Goal: Task Accomplishment & Management: Manage account settings

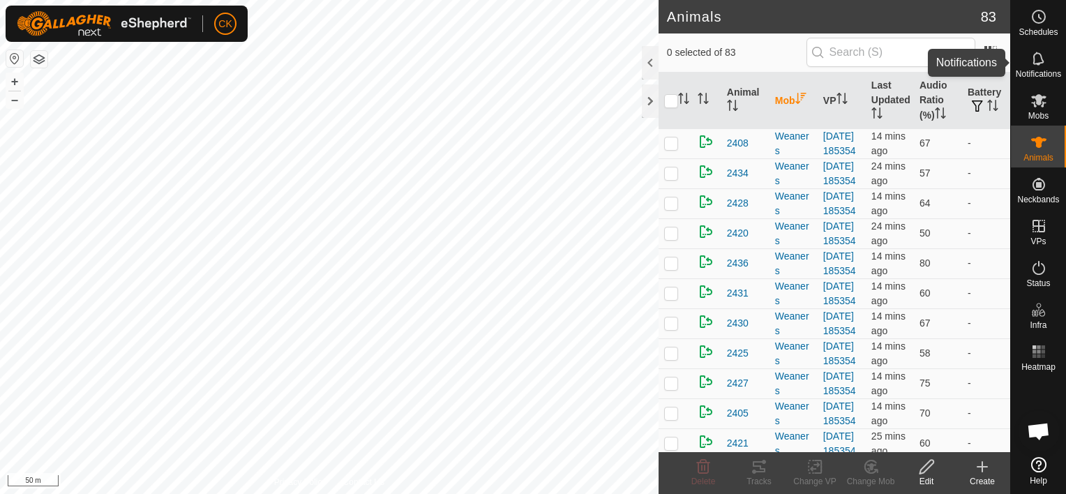
scroll to position [112, 0]
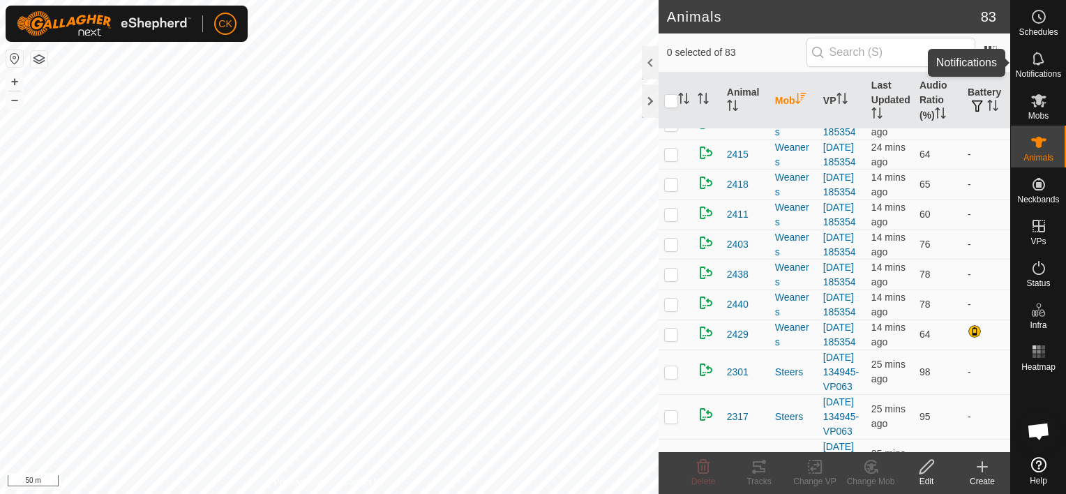
click at [1038, 59] on icon at bounding box center [1039, 58] width 17 height 17
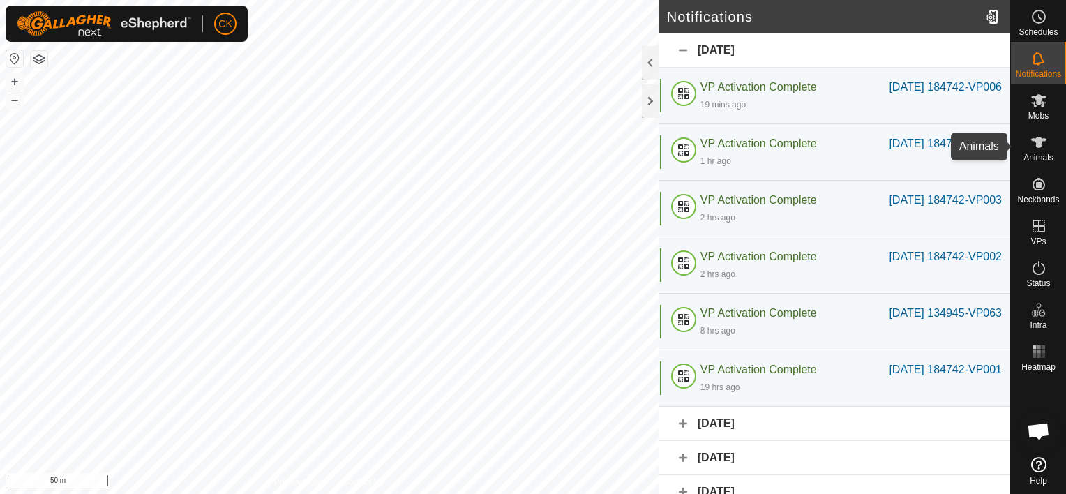
click at [1045, 139] on icon at bounding box center [1038, 142] width 15 height 11
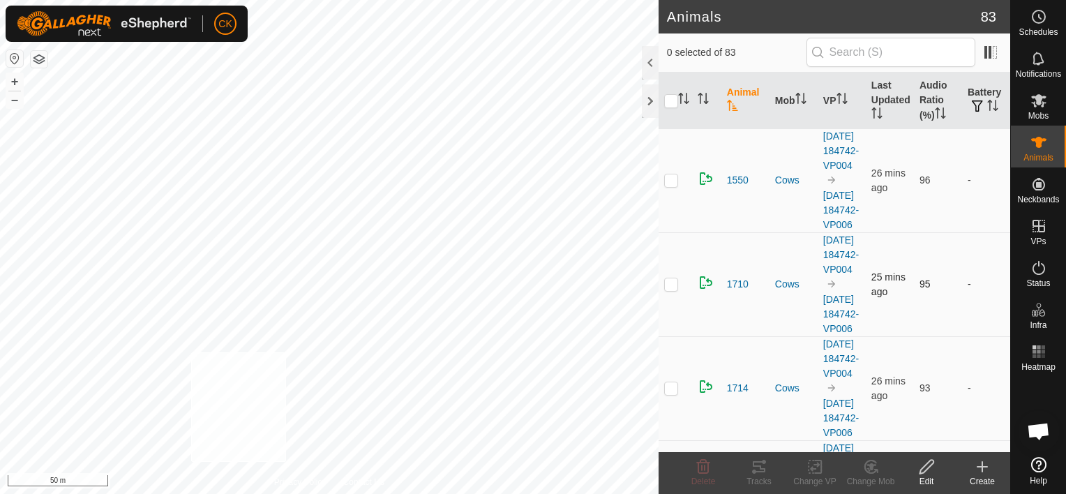
checkbox input "true"
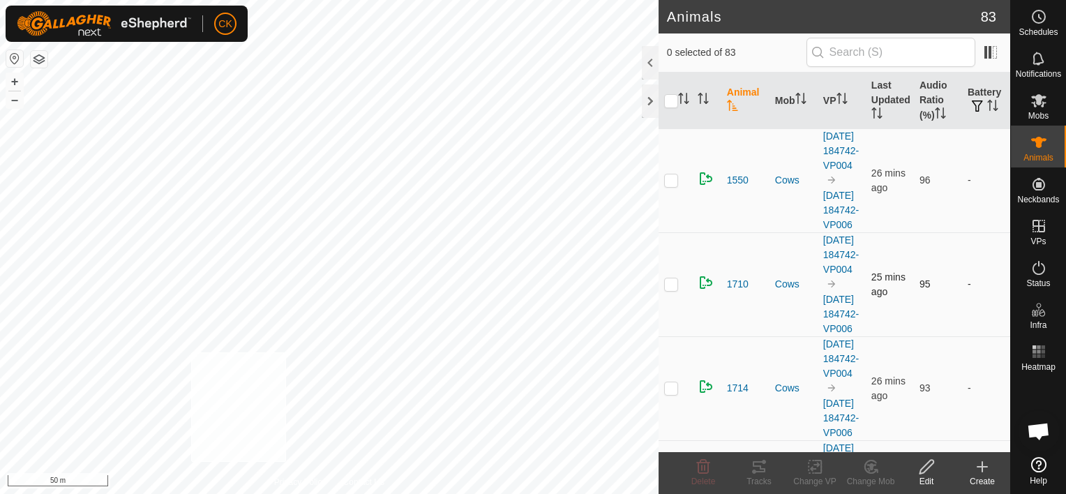
checkbox input "true"
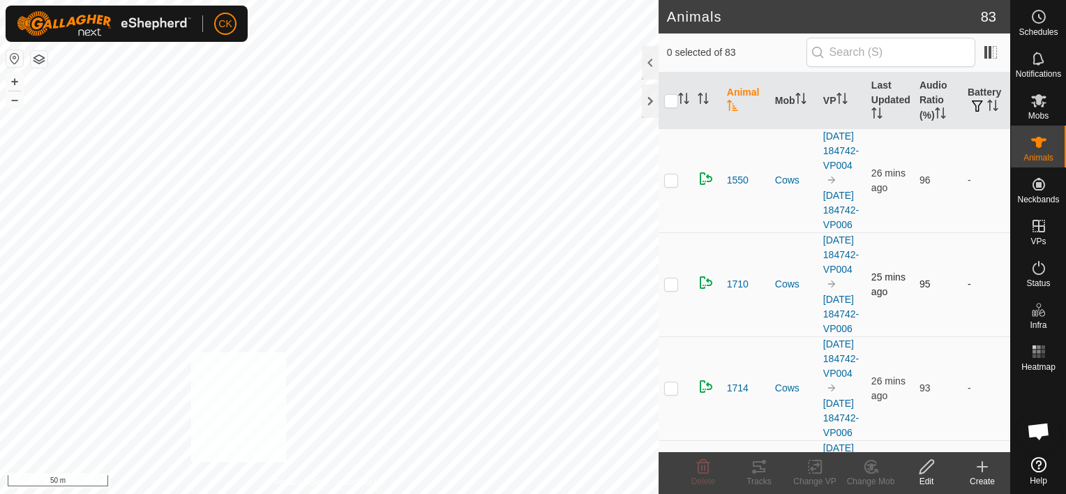
checkbox input "true"
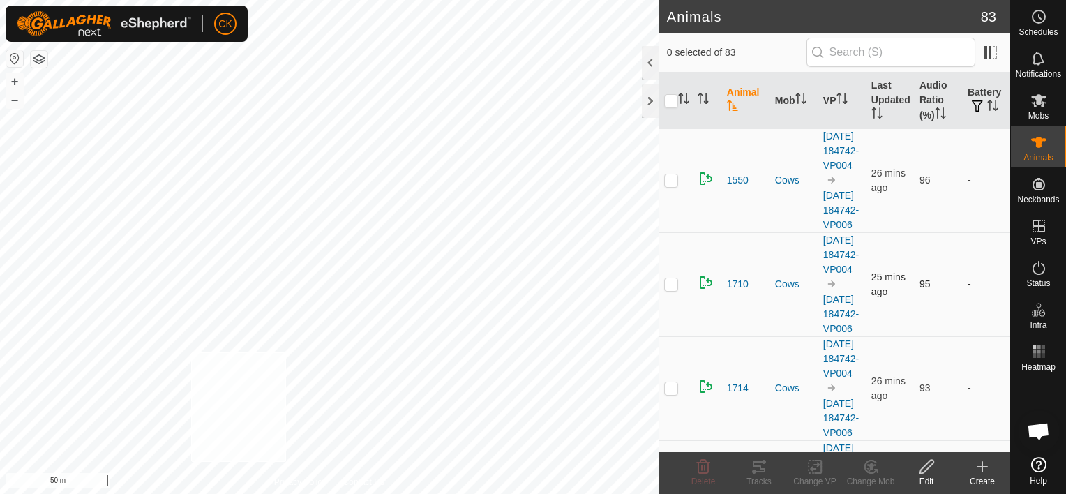
checkbox input "true"
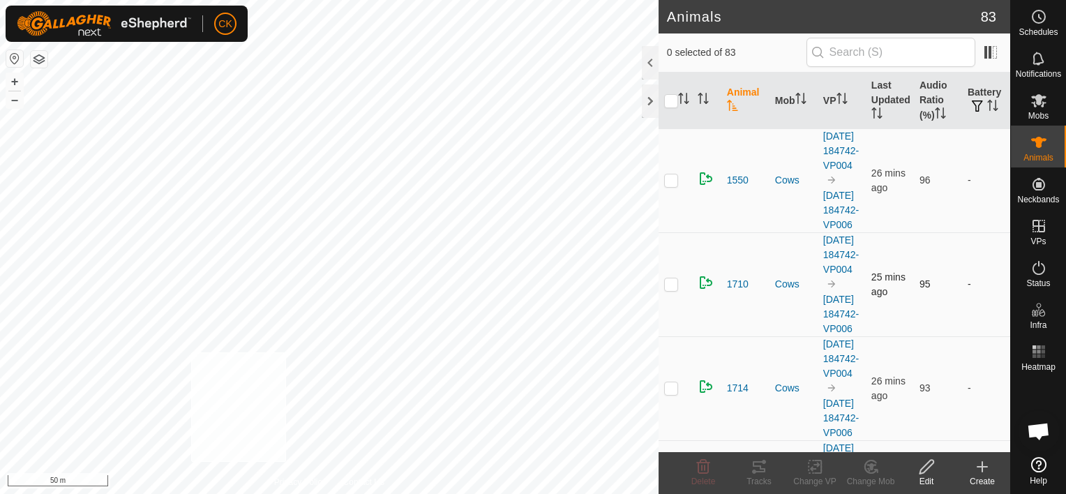
checkbox input "true"
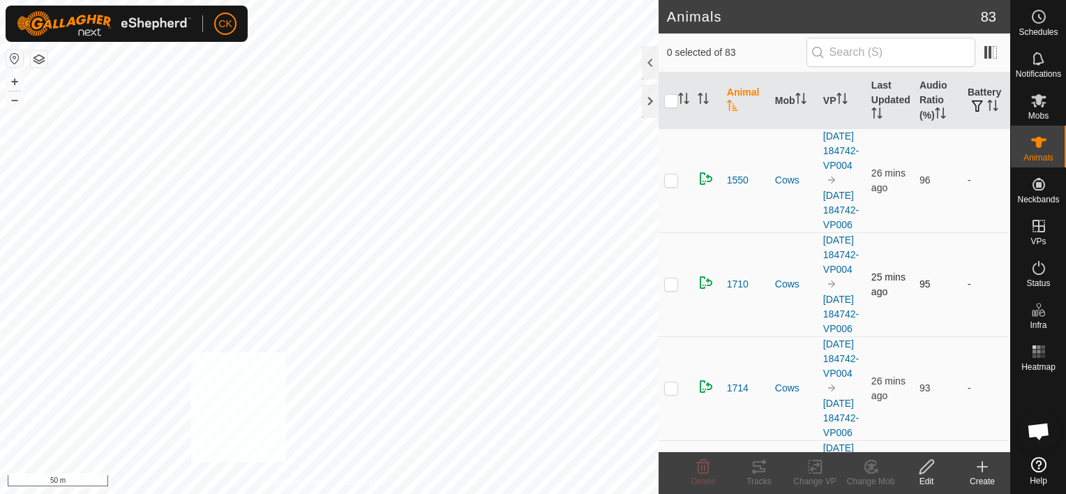
checkbox input "true"
click at [669, 101] on input "checkbox" at bounding box center [671, 101] width 14 height 14
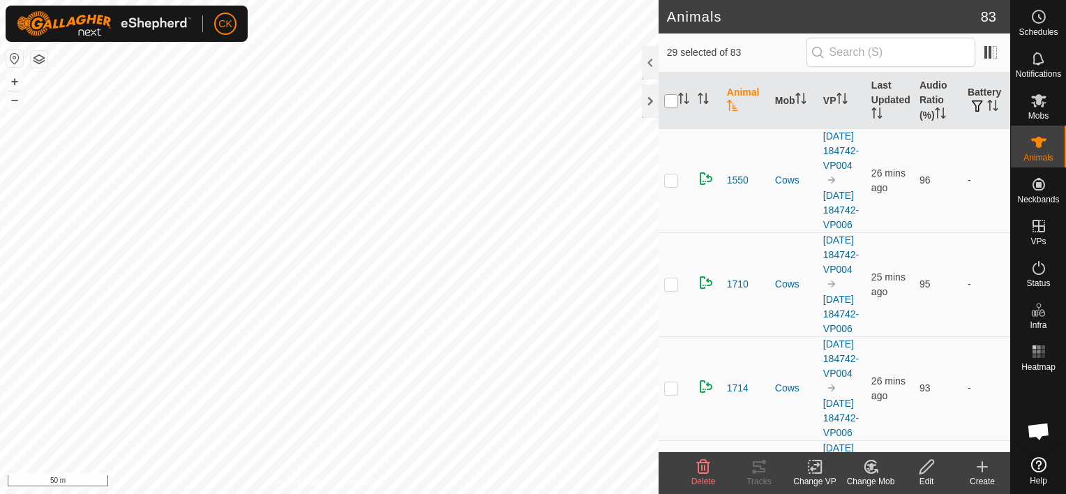
checkbox input "true"
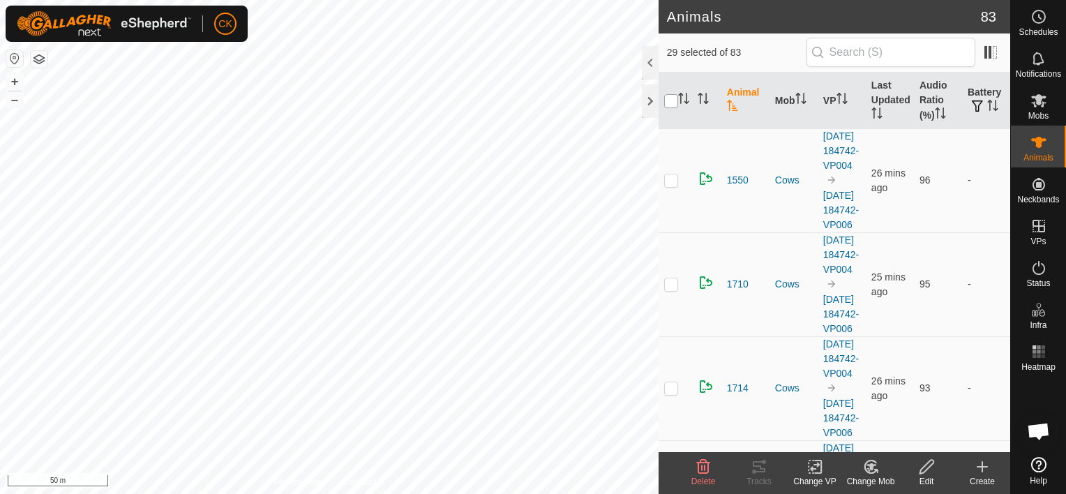
checkbox input "true"
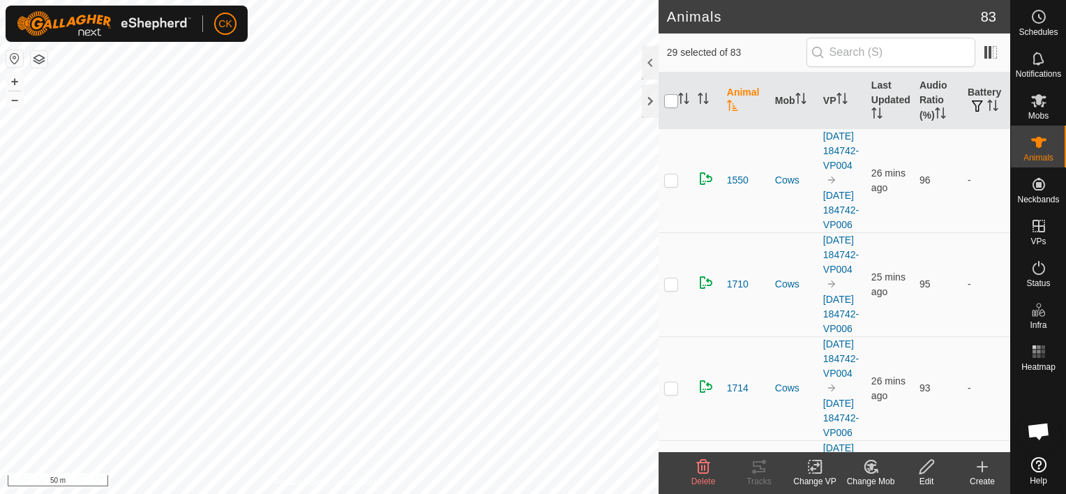
checkbox input "true"
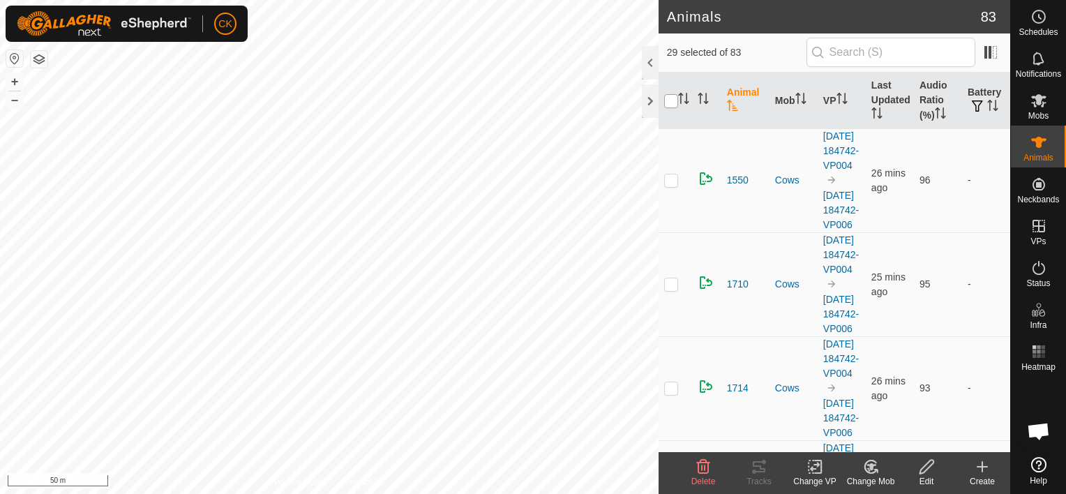
checkbox input "true"
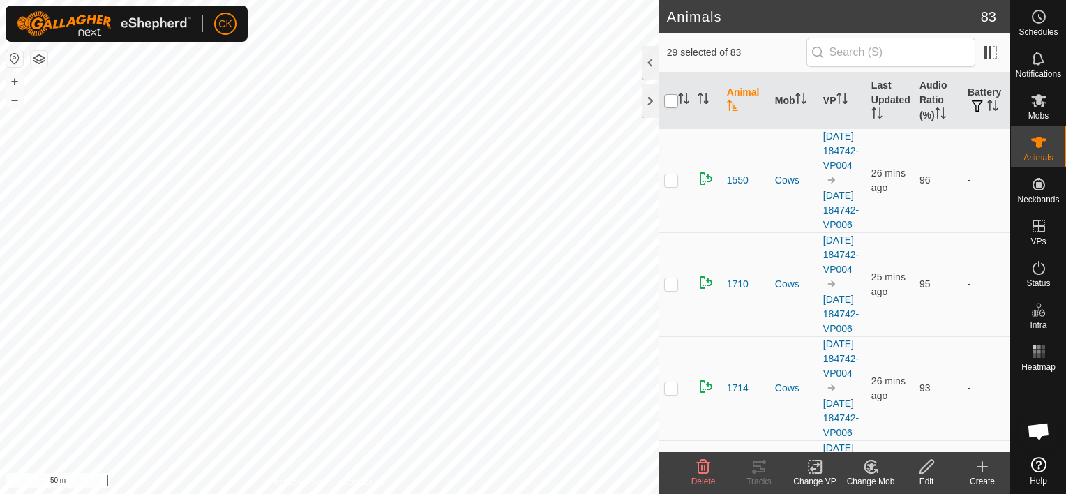
checkbox input "true"
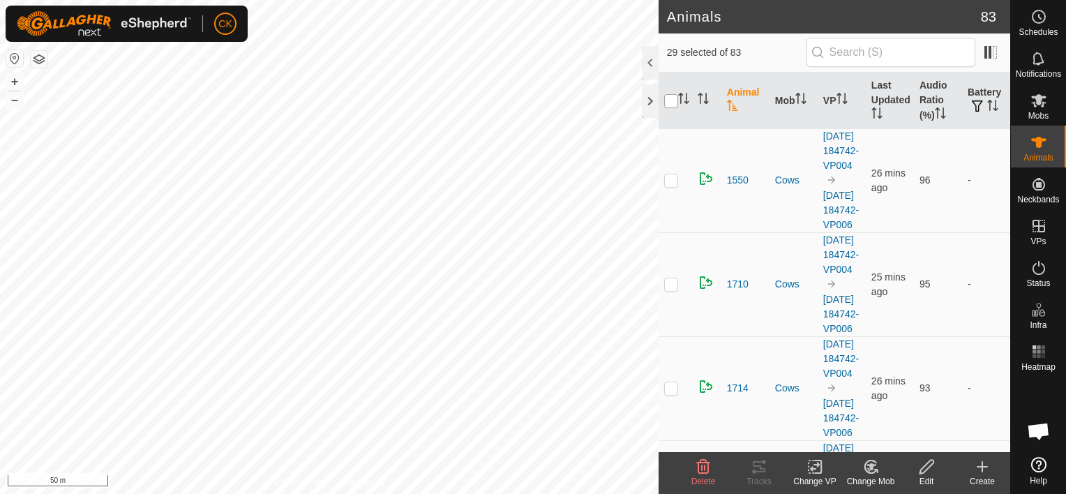
checkbox input "true"
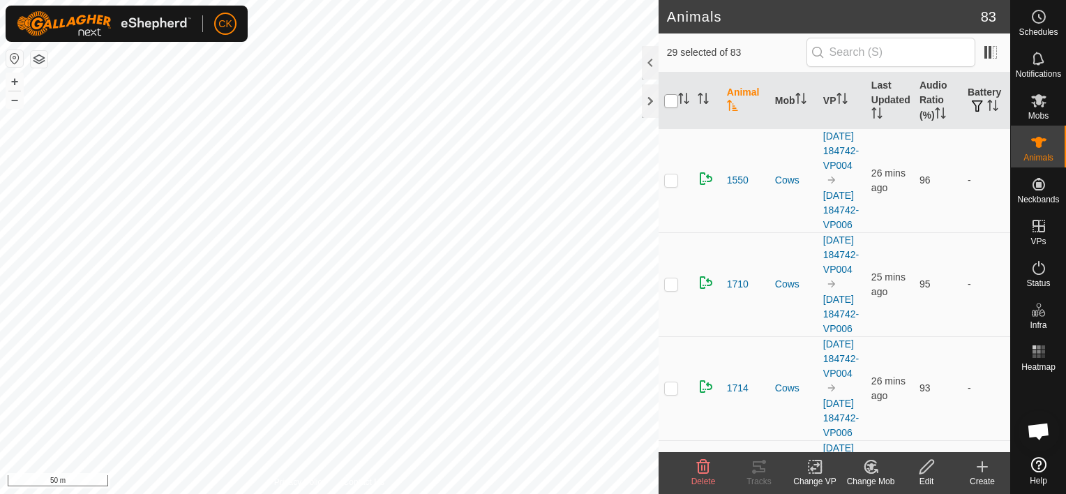
checkbox input "true"
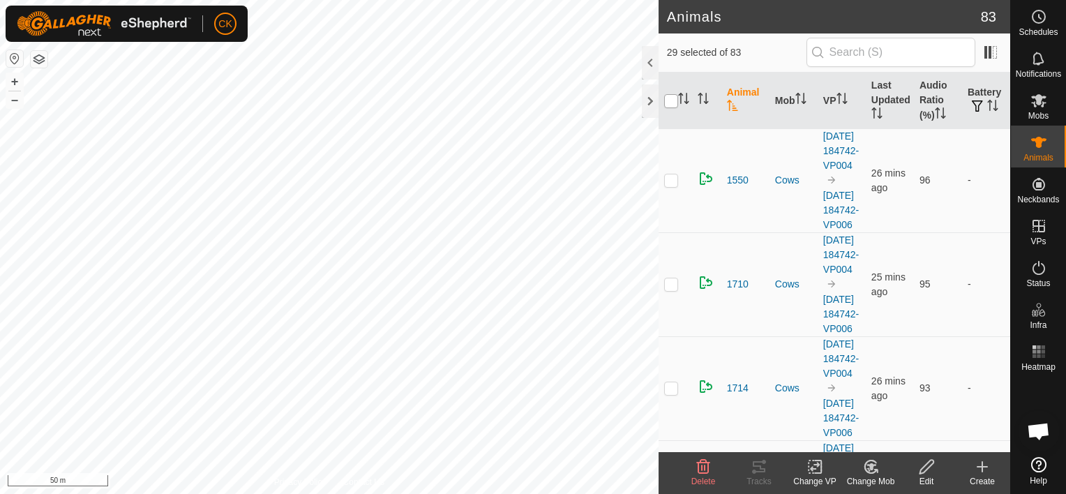
checkbox input "true"
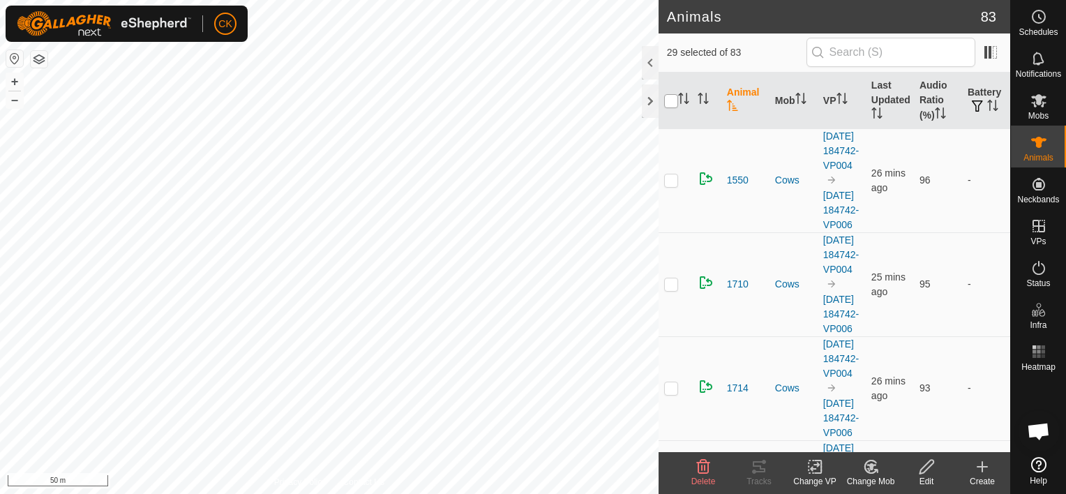
checkbox input "true"
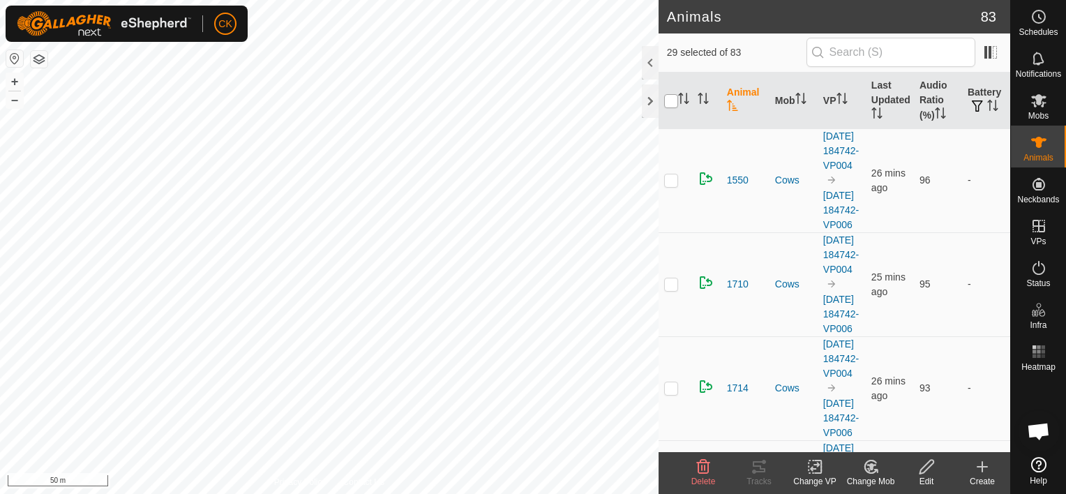
checkbox input "true"
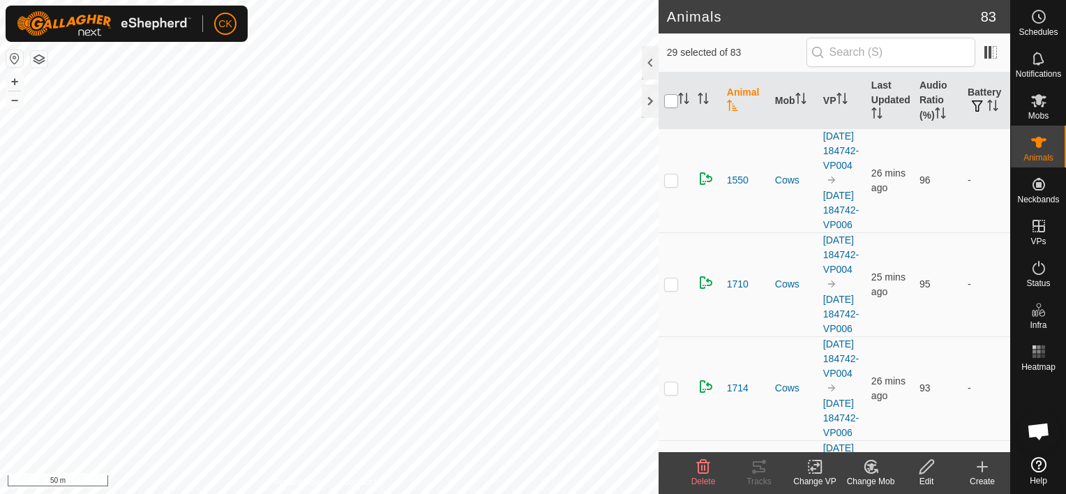
checkbox input "true"
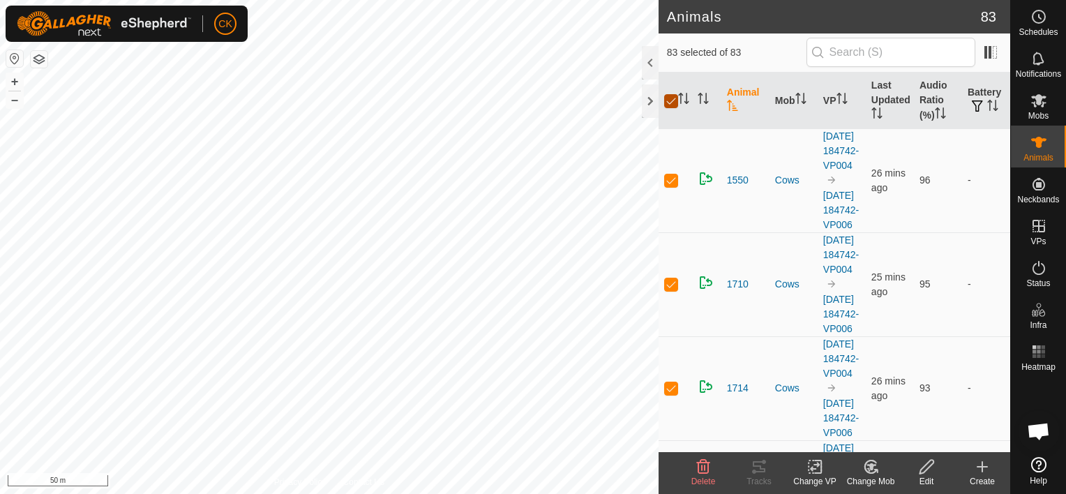
click at [670, 96] on input "checkbox" at bounding box center [671, 101] width 14 height 14
checkbox input "false"
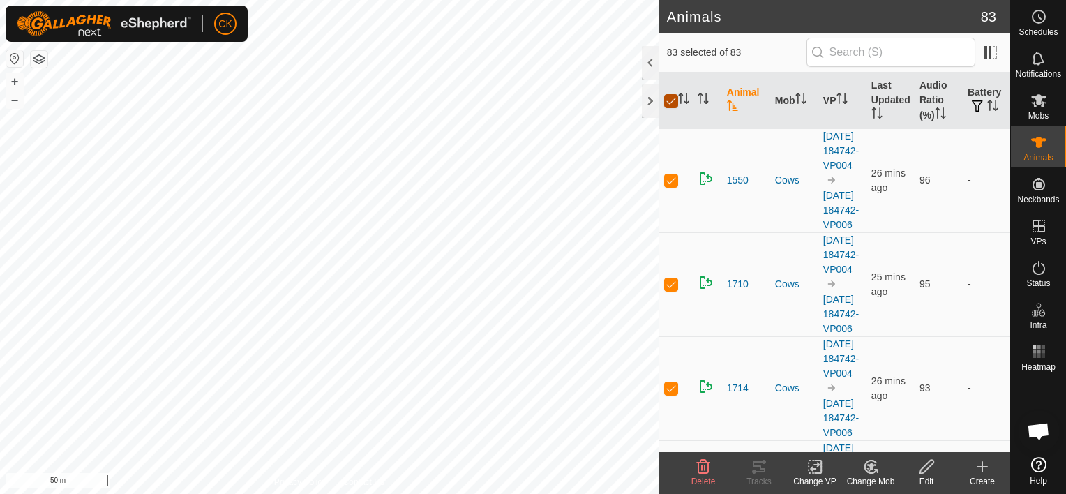
checkbox input "false"
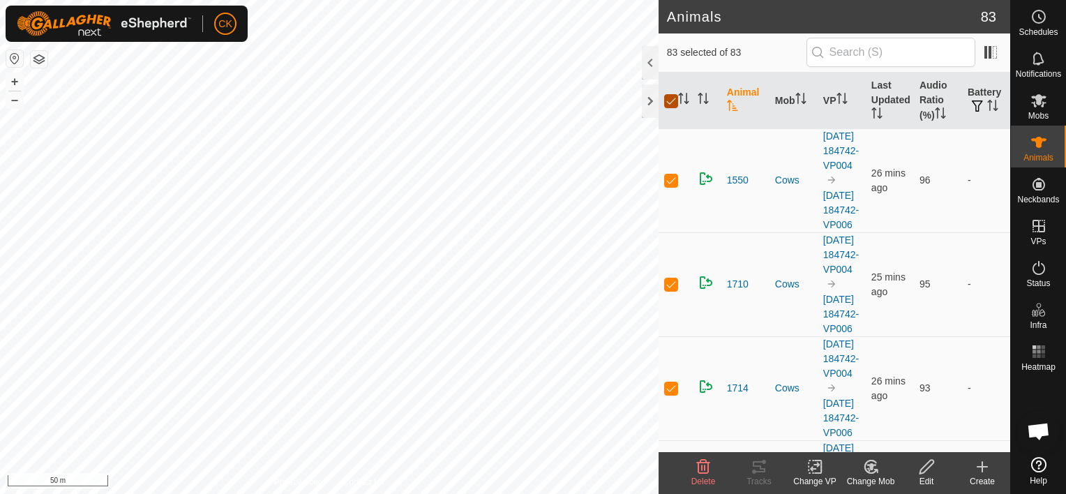
checkbox input "false"
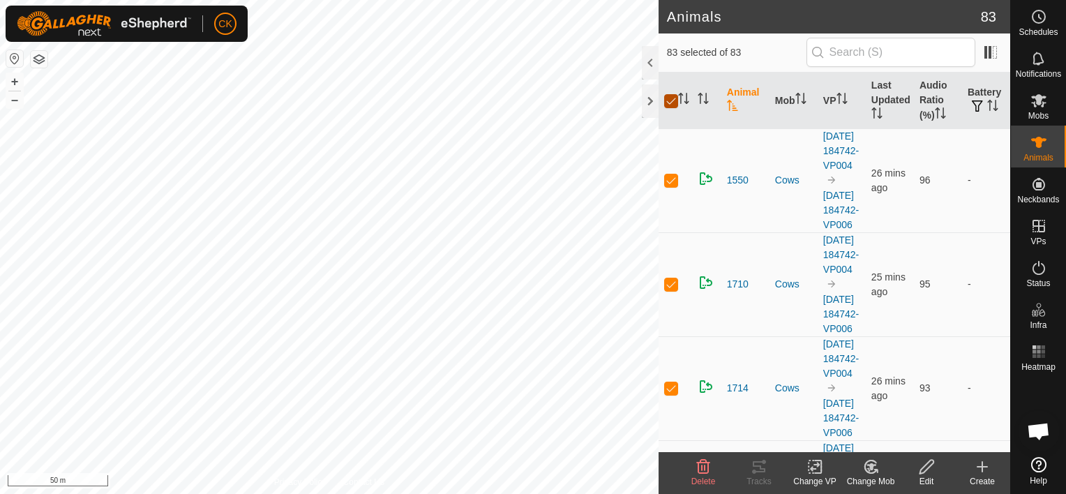
checkbox input "false"
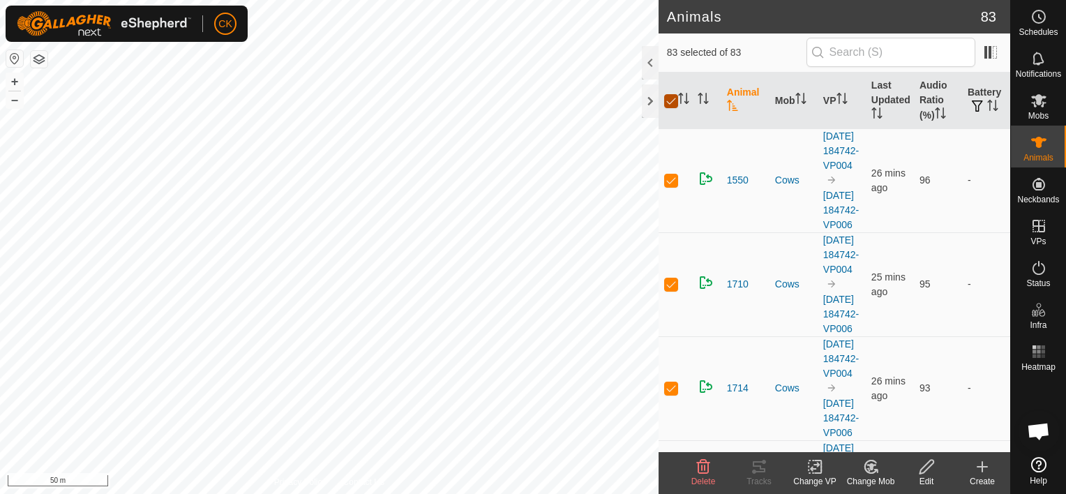
checkbox input "false"
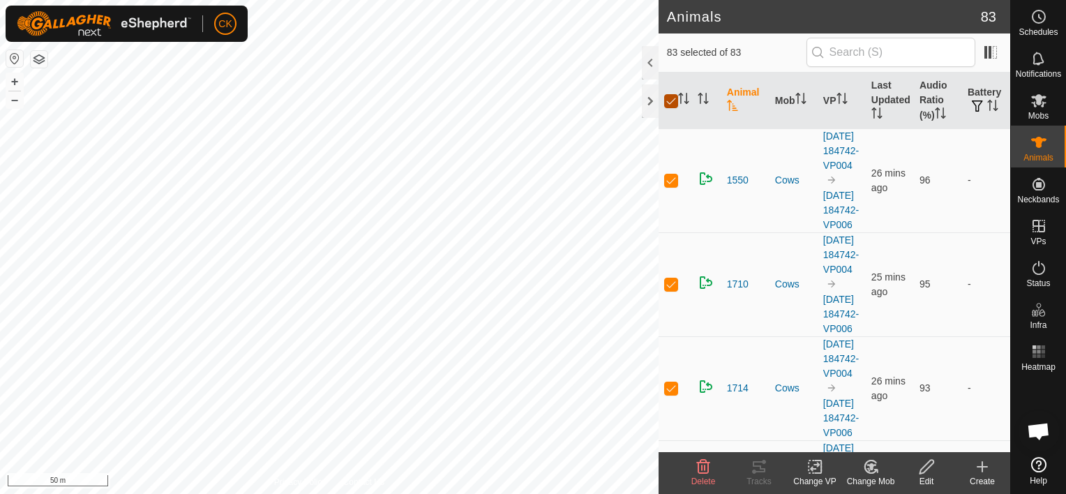
checkbox input "false"
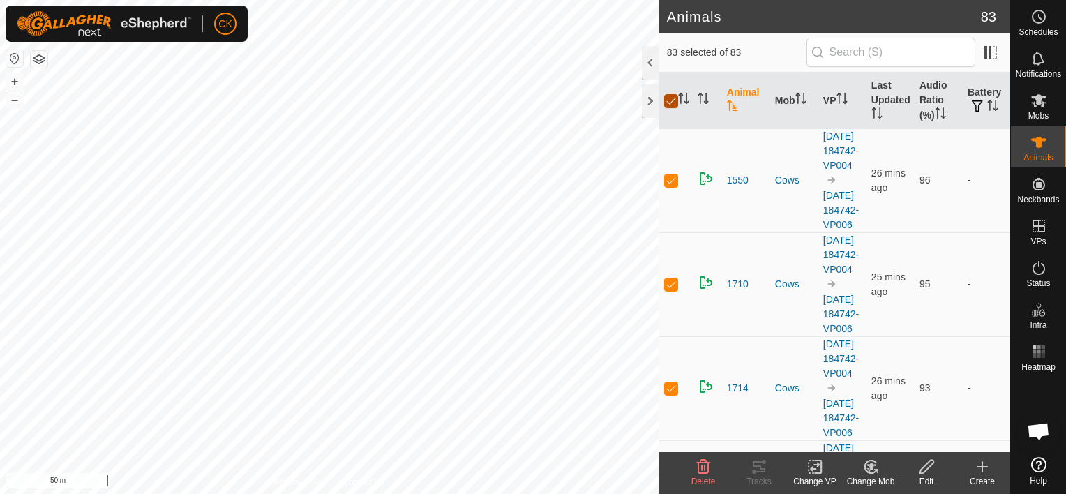
checkbox input "false"
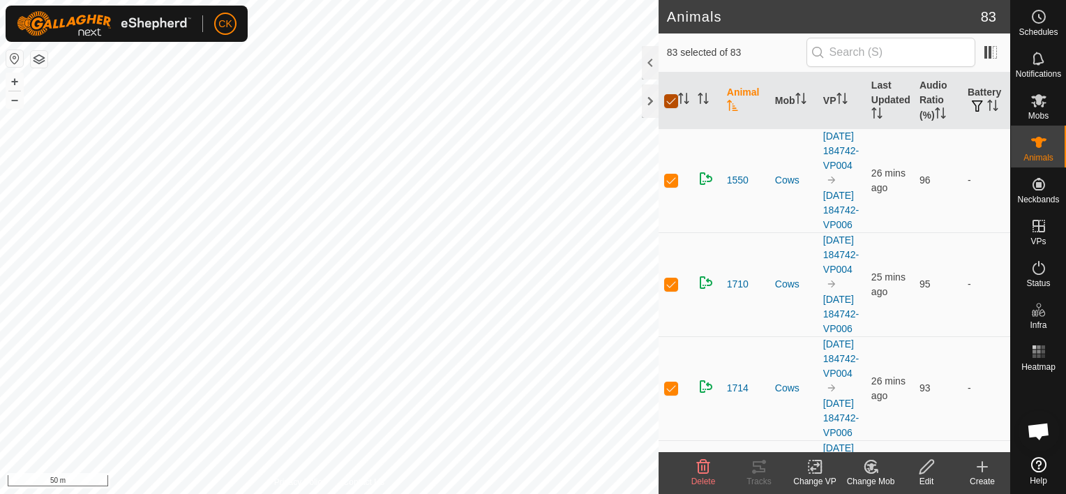
checkbox input "false"
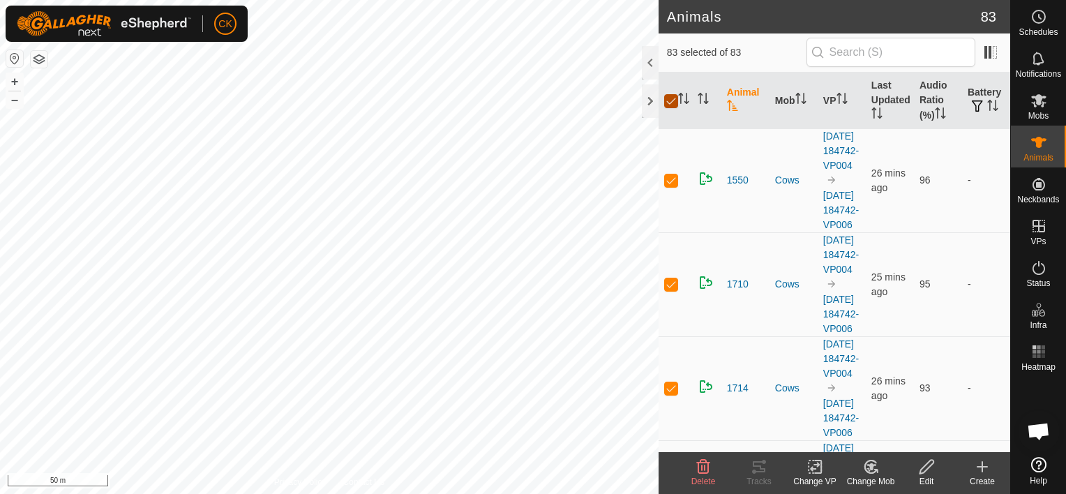
checkbox input "false"
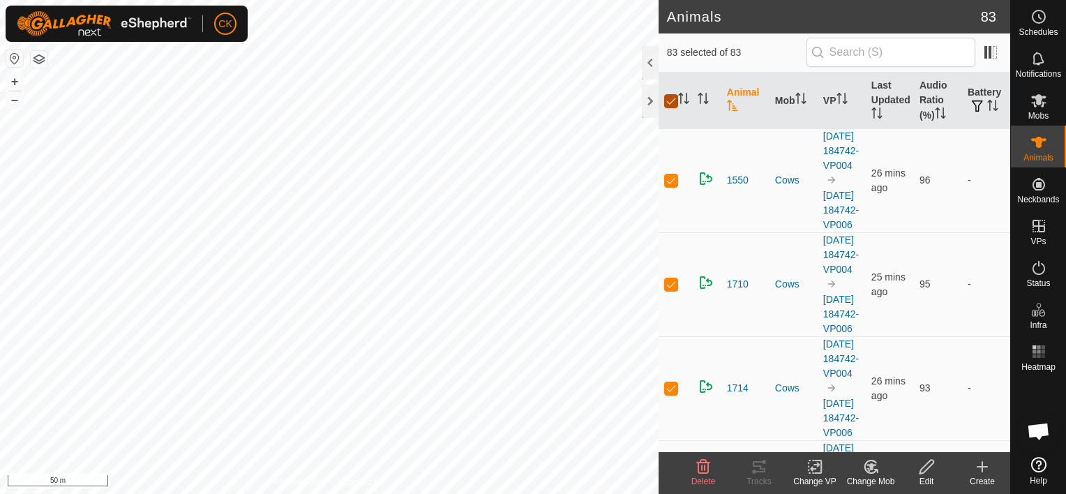
checkbox input "false"
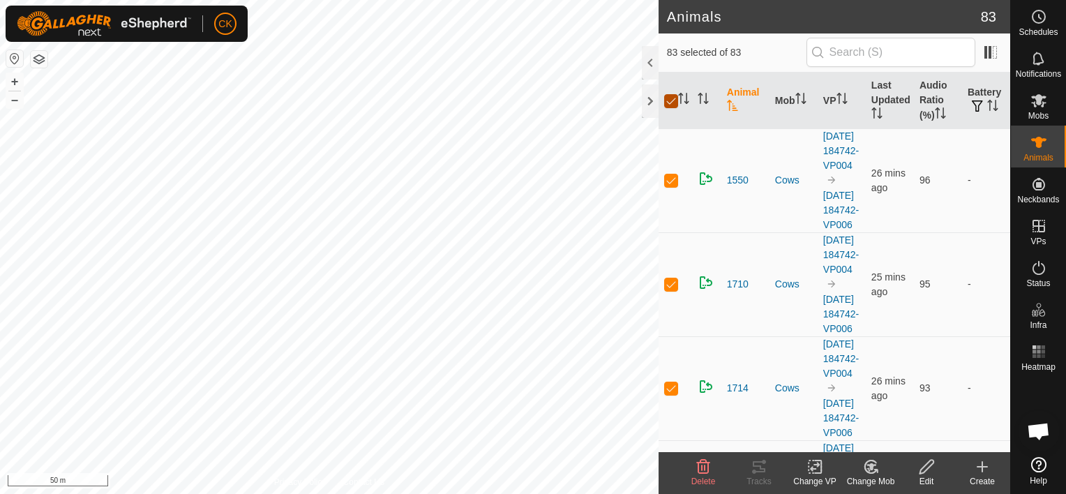
checkbox input "false"
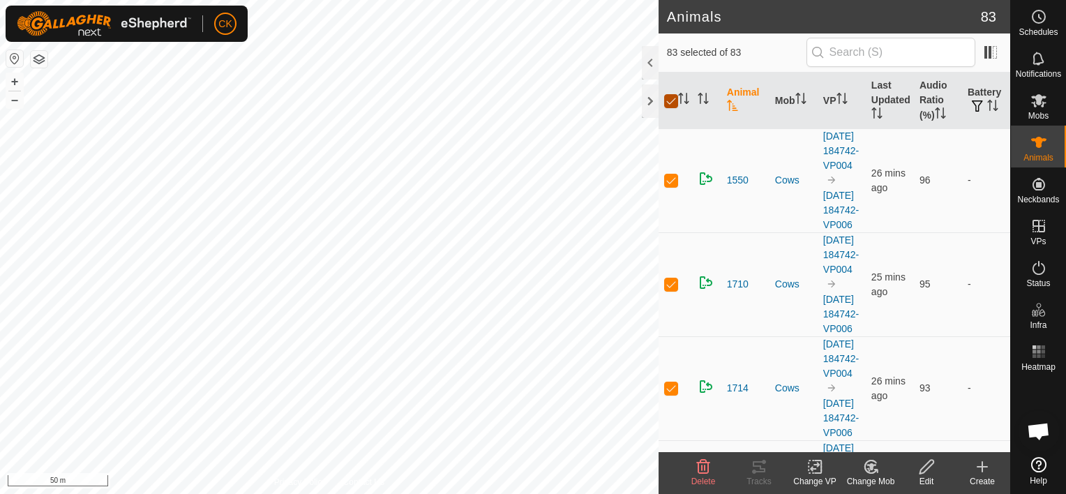
checkbox input "false"
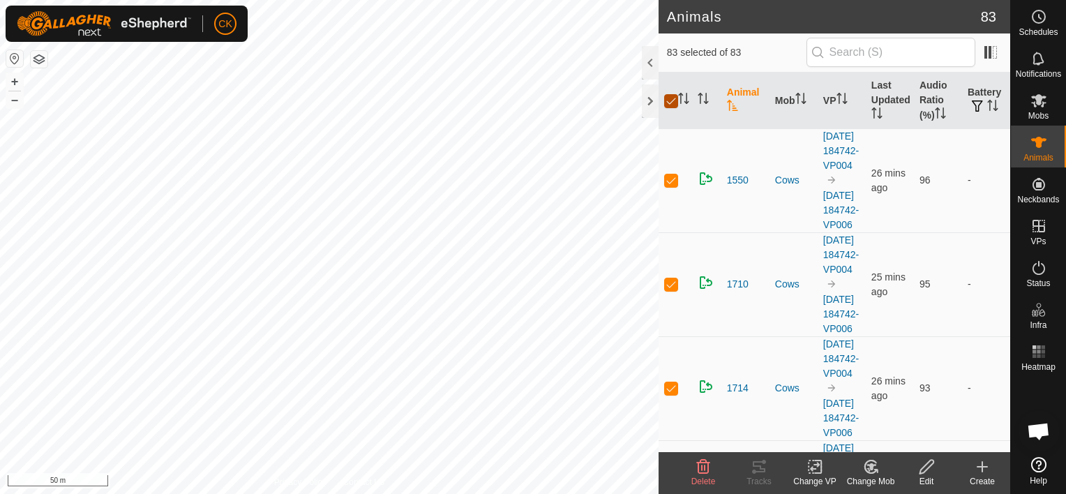
checkbox input "false"
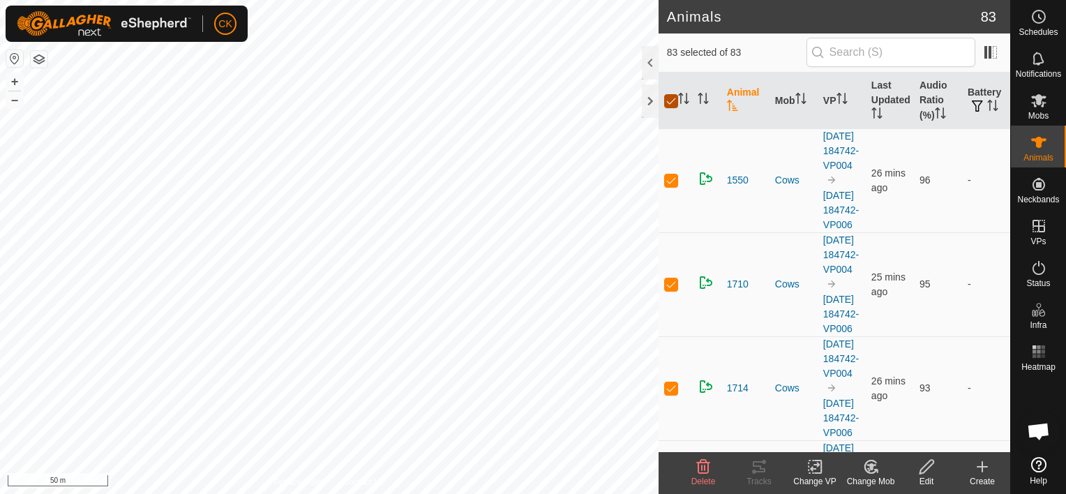
checkbox input "false"
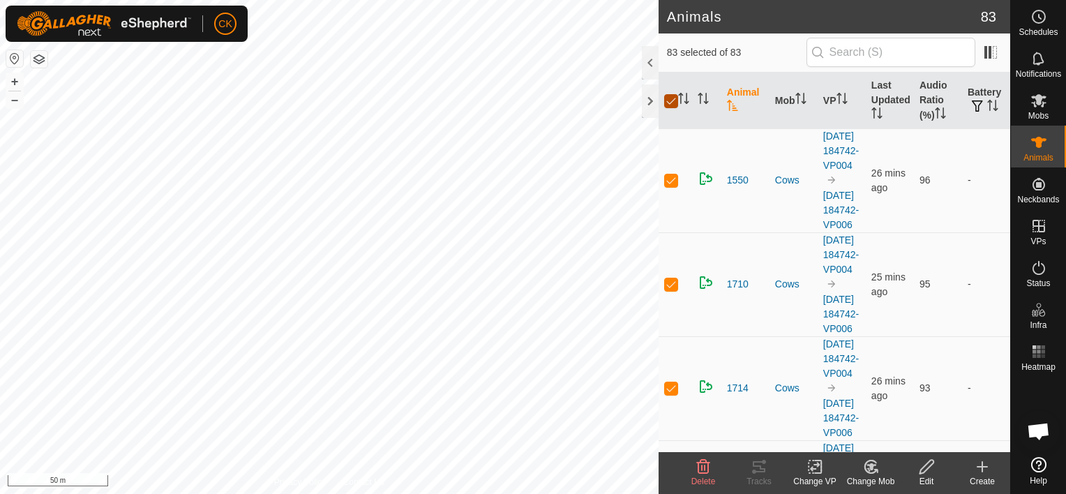
checkbox input "false"
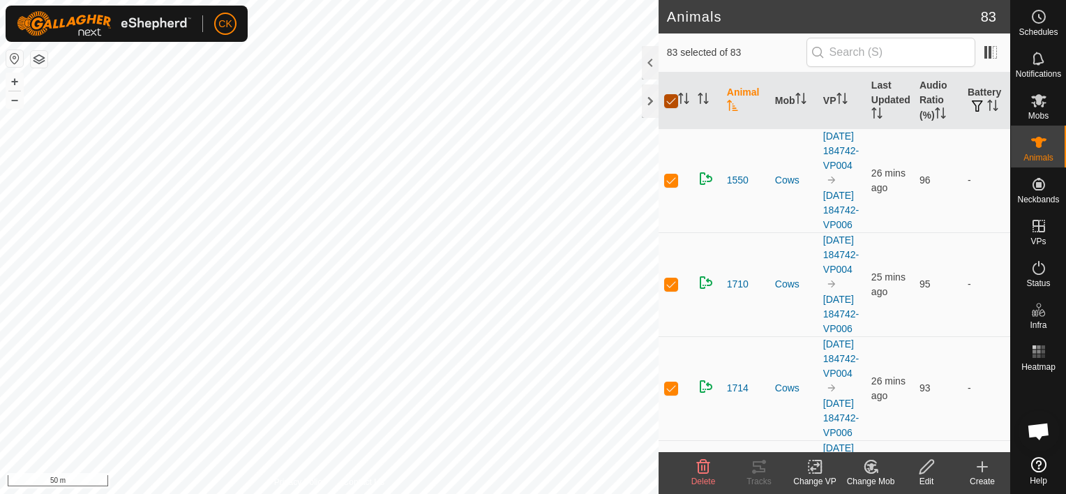
checkbox input "false"
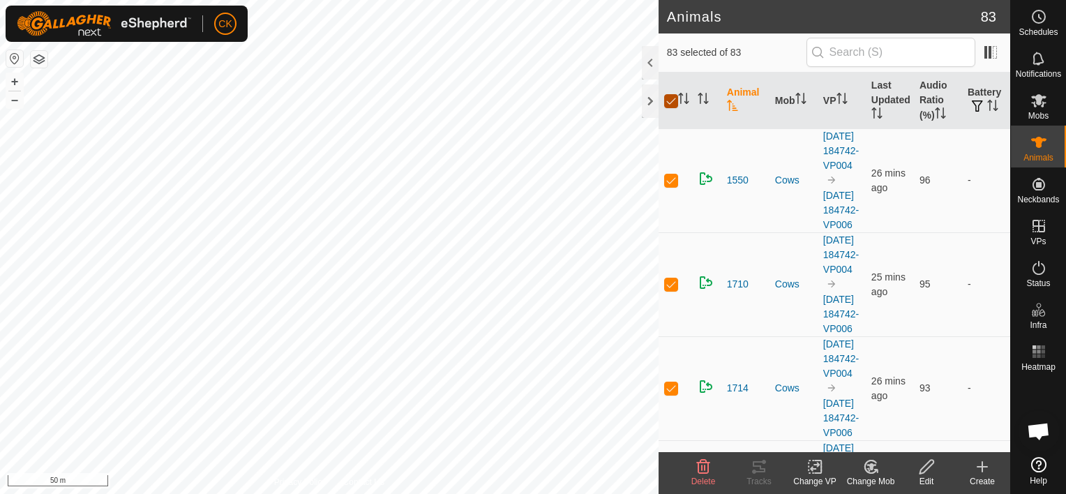
checkbox input "false"
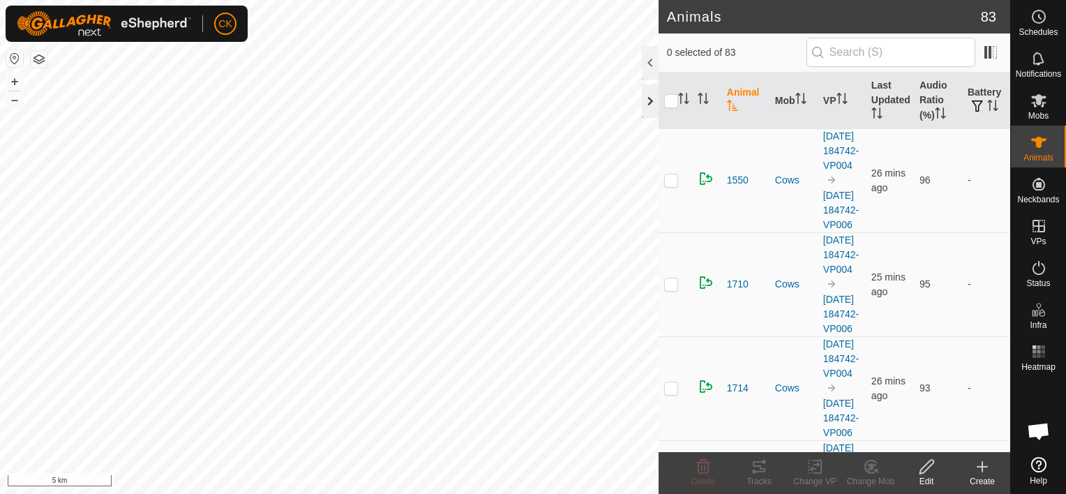
click at [647, 104] on div at bounding box center [650, 100] width 17 height 33
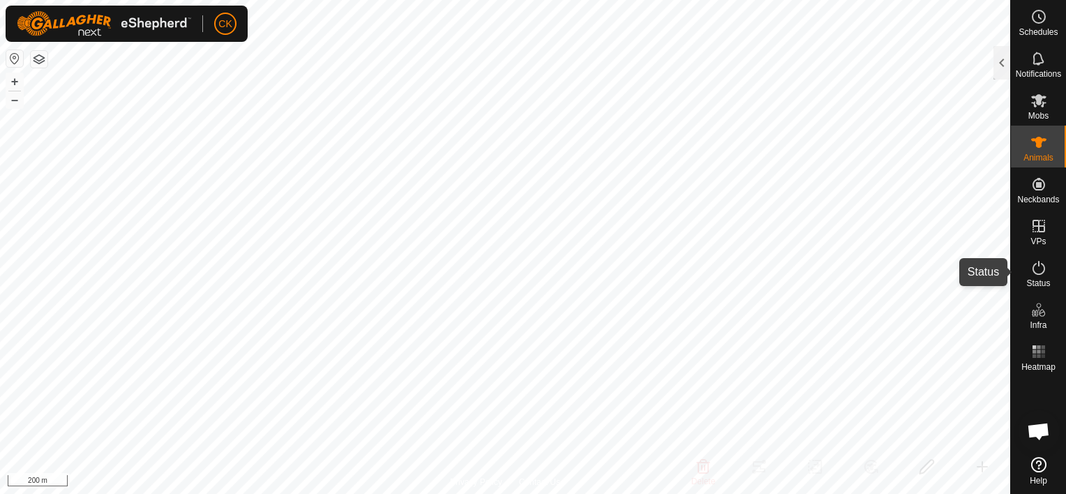
click at [1033, 268] on icon at bounding box center [1039, 268] width 13 height 14
click at [1002, 58] on div at bounding box center [1002, 62] width 17 height 33
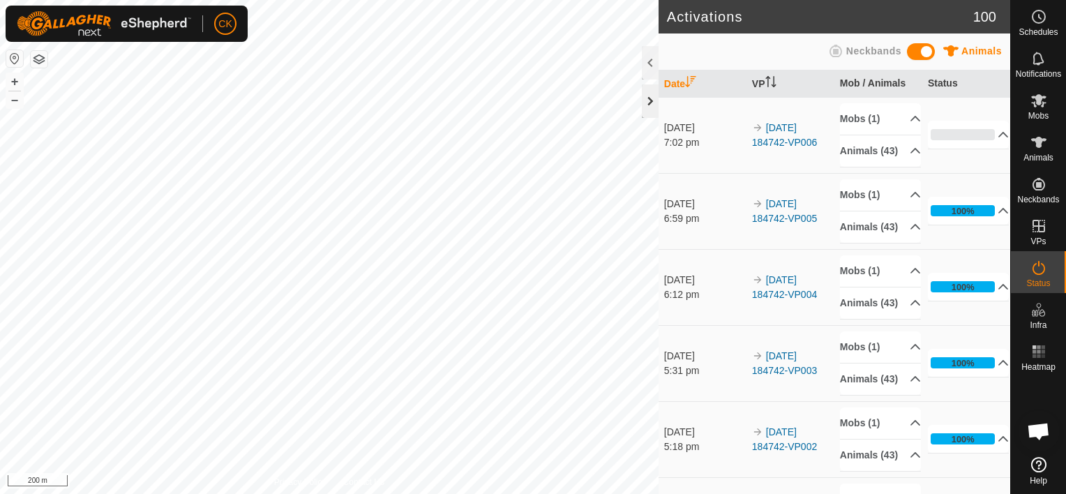
click at [648, 103] on div at bounding box center [650, 100] width 17 height 33
